Goal: Task Accomplishment & Management: Use online tool/utility

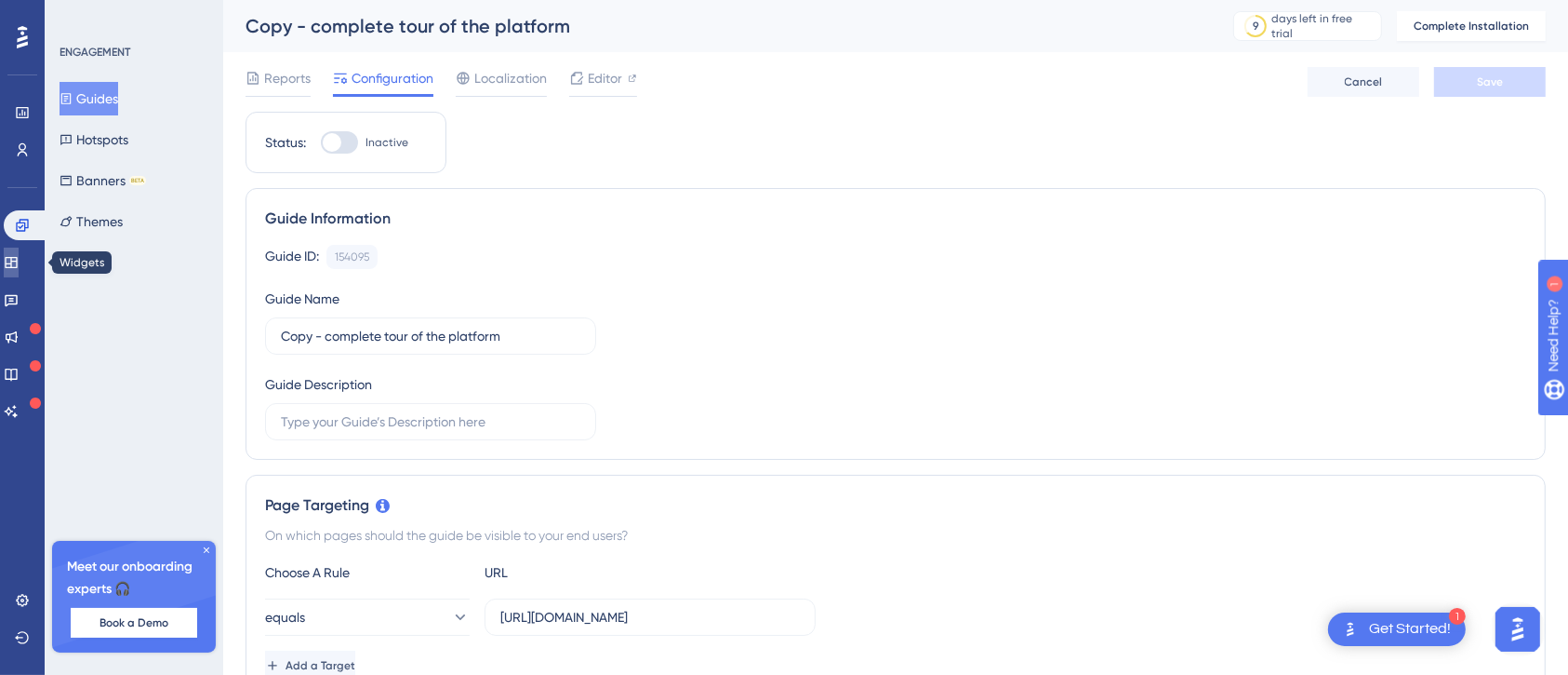
click at [7, 257] on link at bounding box center [11, 263] width 15 height 30
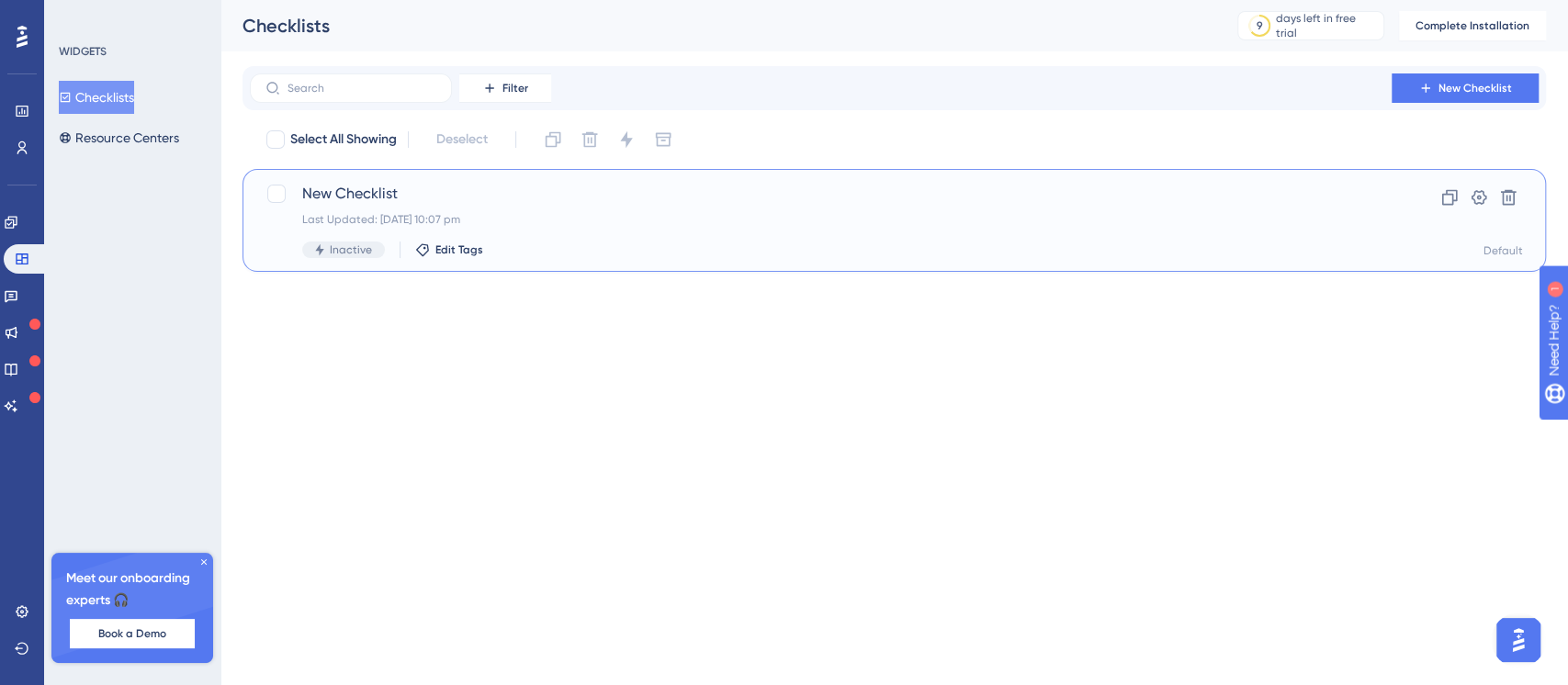
click at [540, 228] on div "New Checklist Last Updated: [DATE] 10:07 pm Inactive Edit Tags" at bounding box center [821, 221] width 1037 height 75
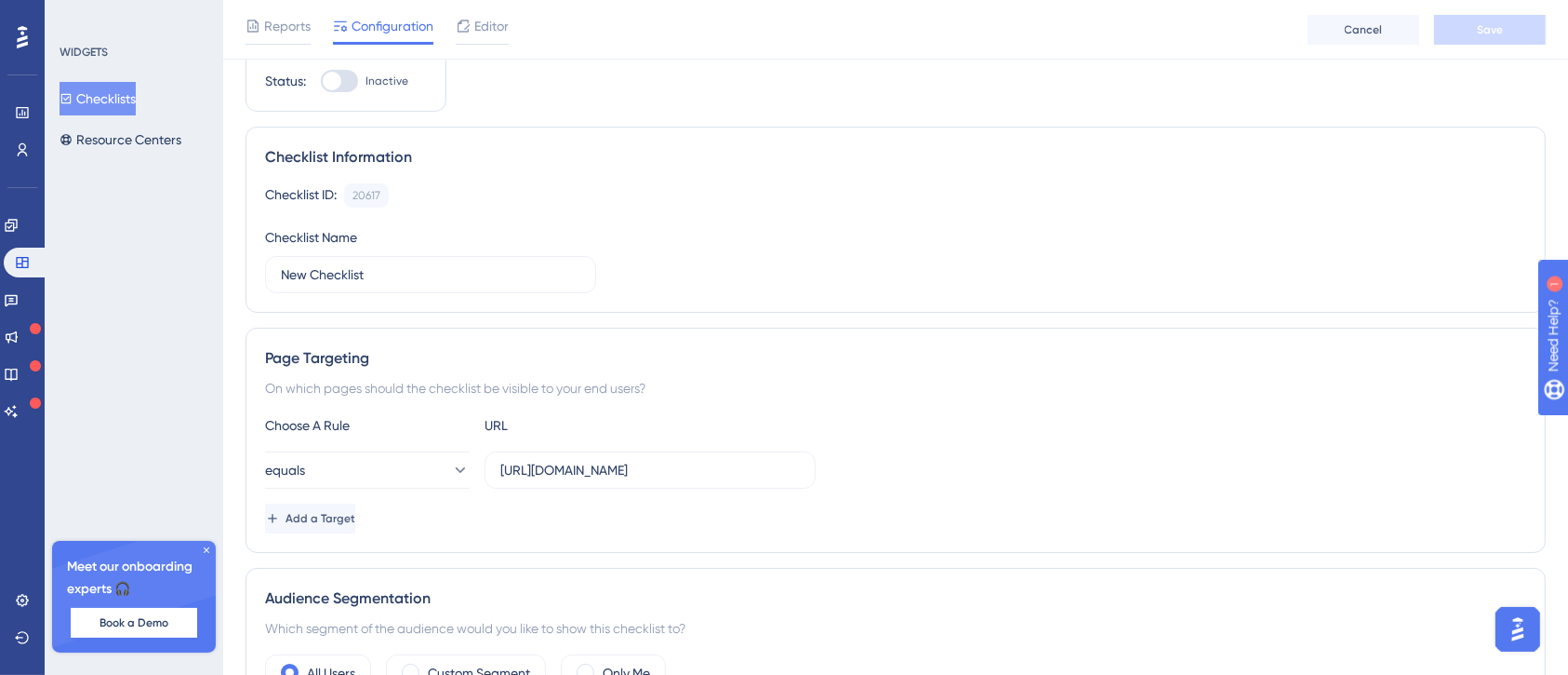
scroll to position [34, 0]
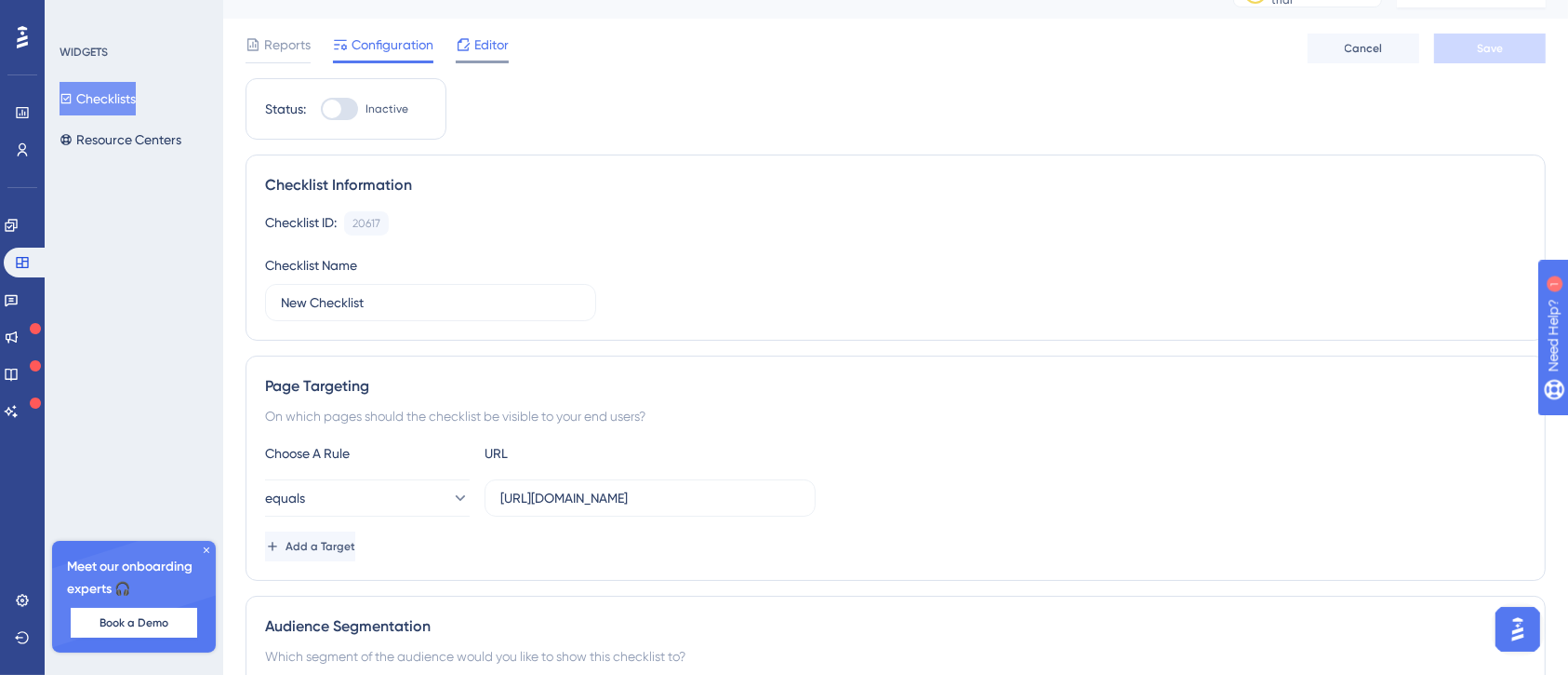
click at [495, 42] on span "Editor" at bounding box center [491, 45] width 34 height 22
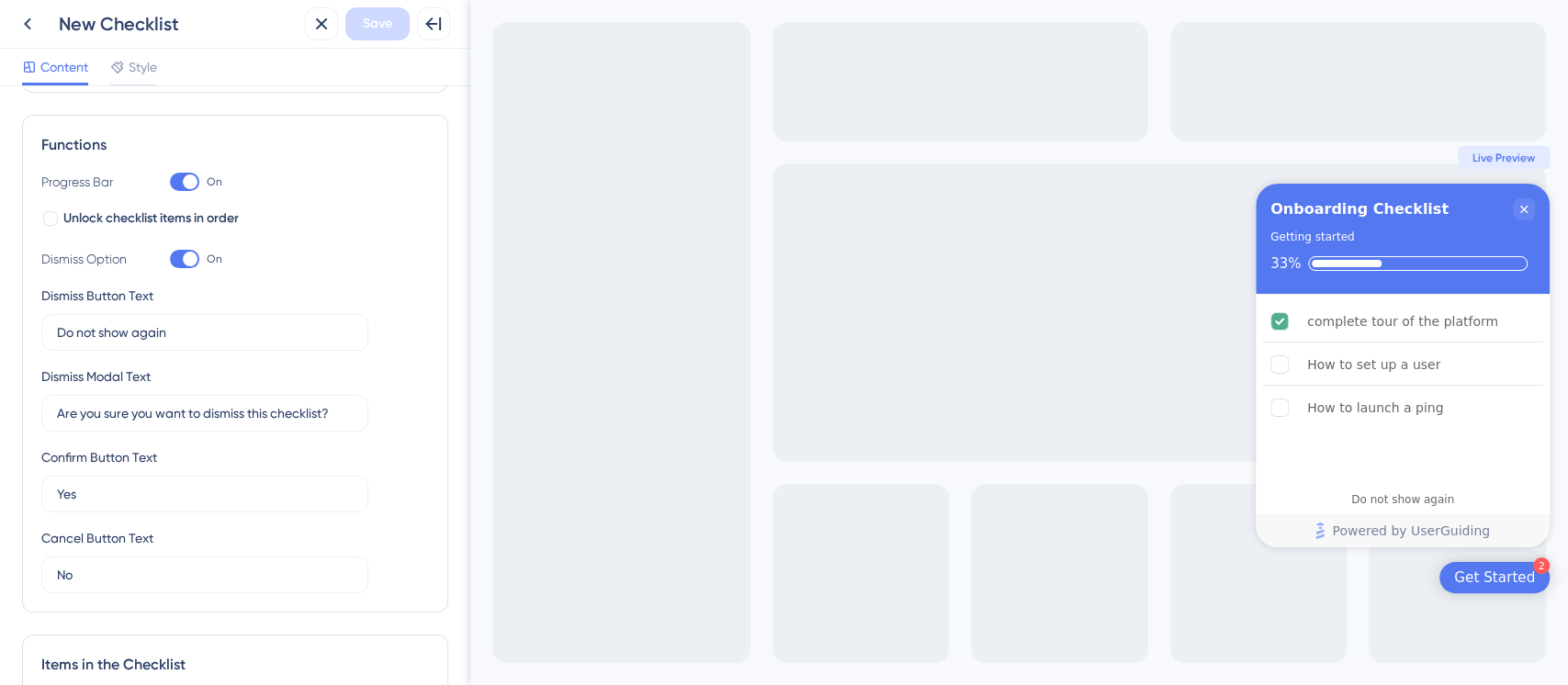
scroll to position [228, 0]
